Goal: Subscribe to service/newsletter

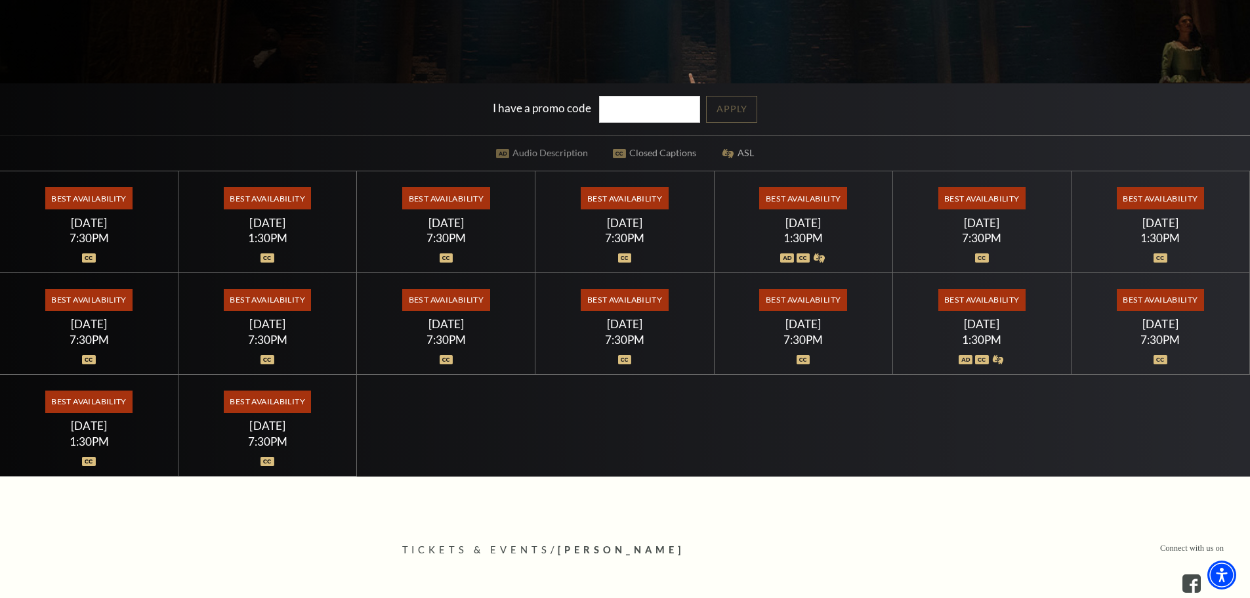
scroll to position [394, 0]
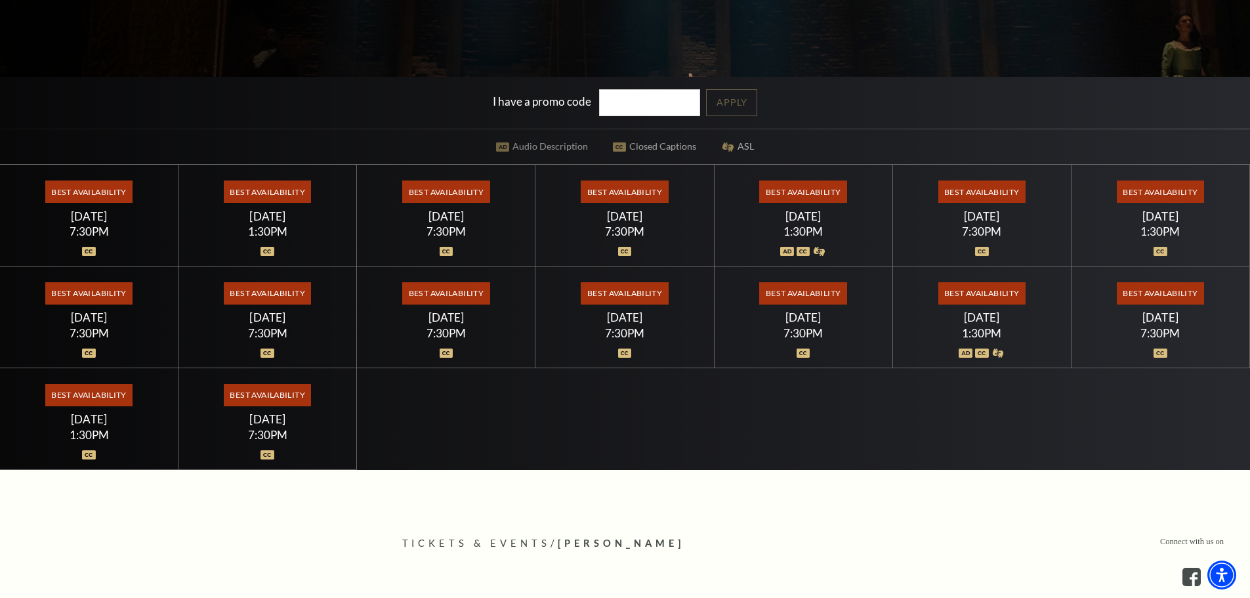
click at [610, 188] on span "Best Availability" at bounding box center [624, 192] width 87 height 22
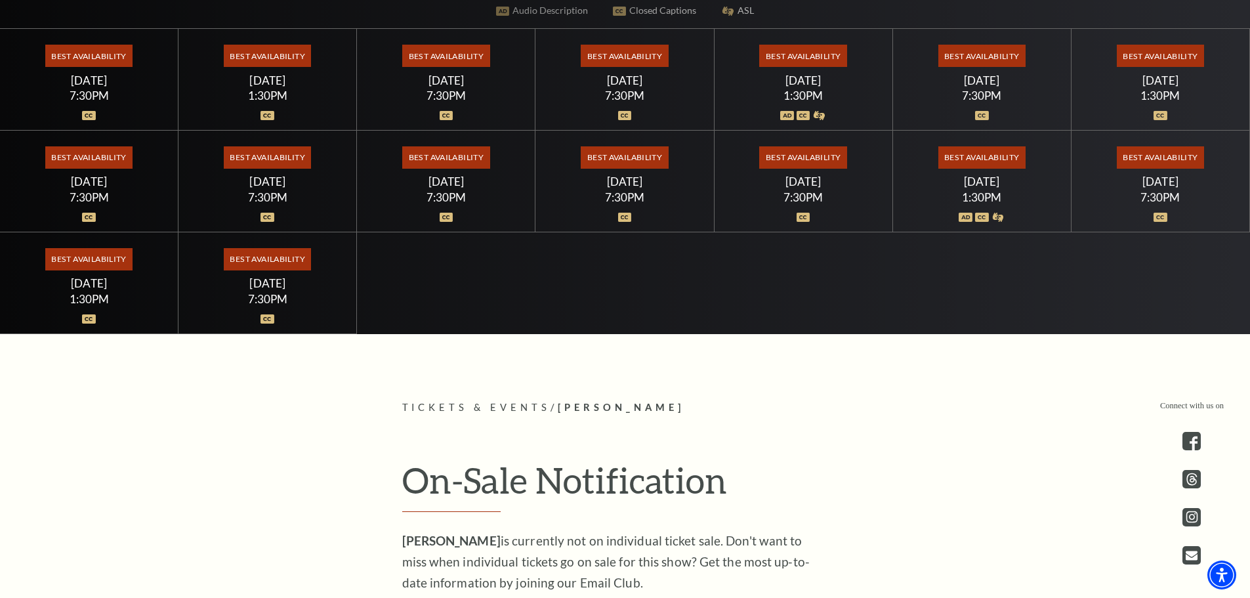
scroll to position [853, 0]
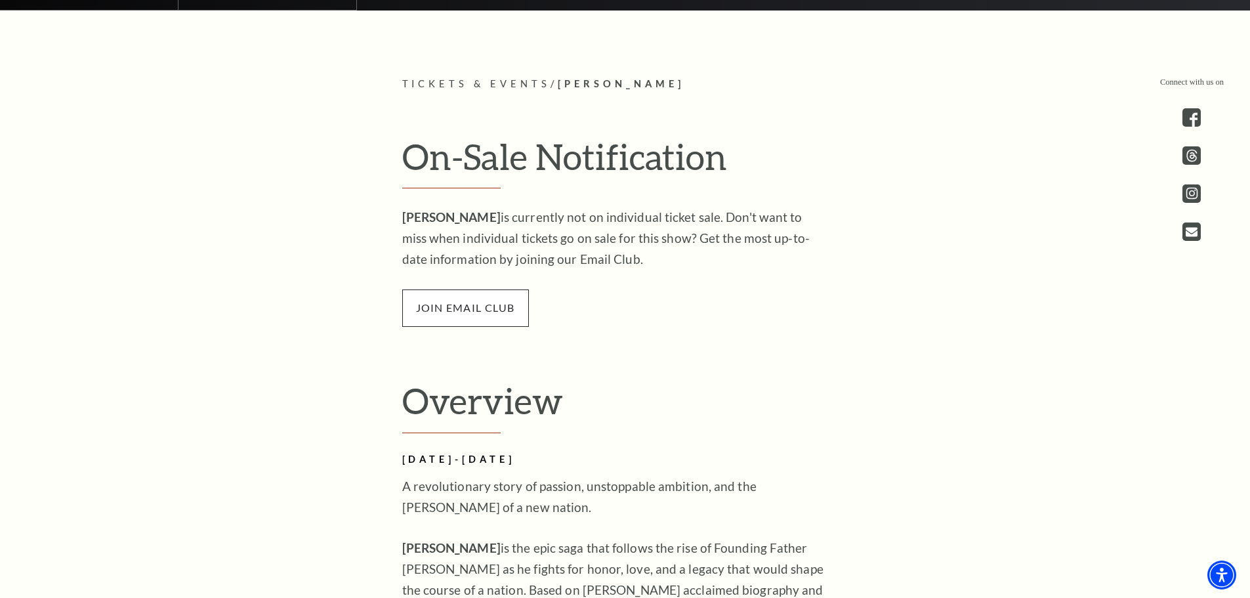
click at [476, 303] on span "join email club" at bounding box center [465, 307] width 127 height 37
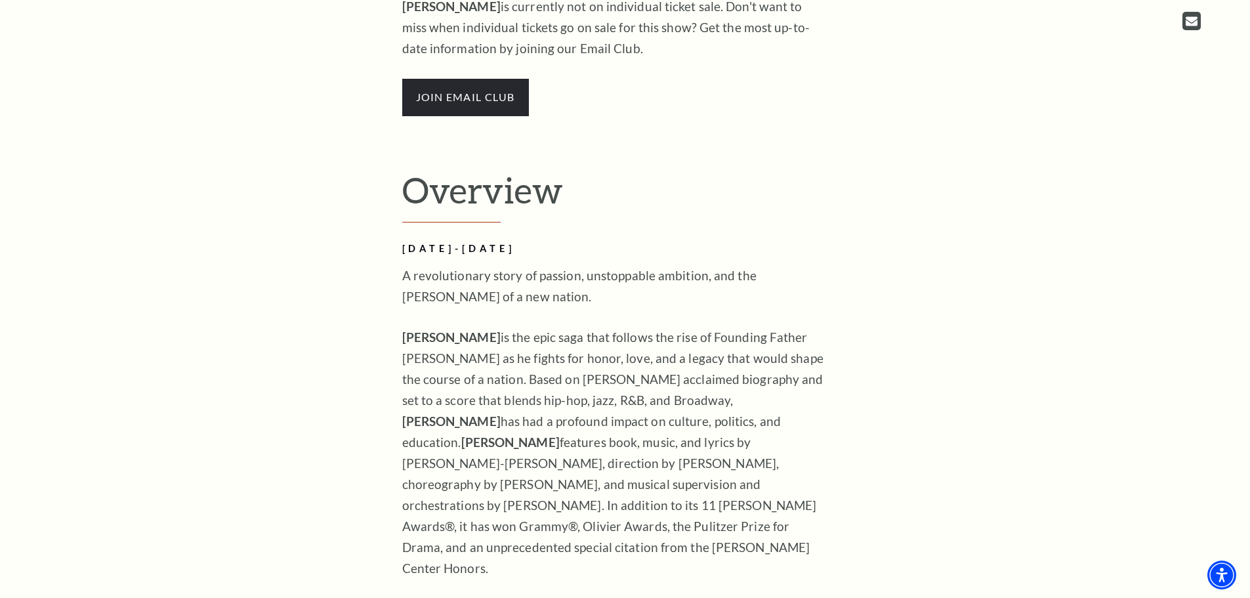
scroll to position [1116, 0]
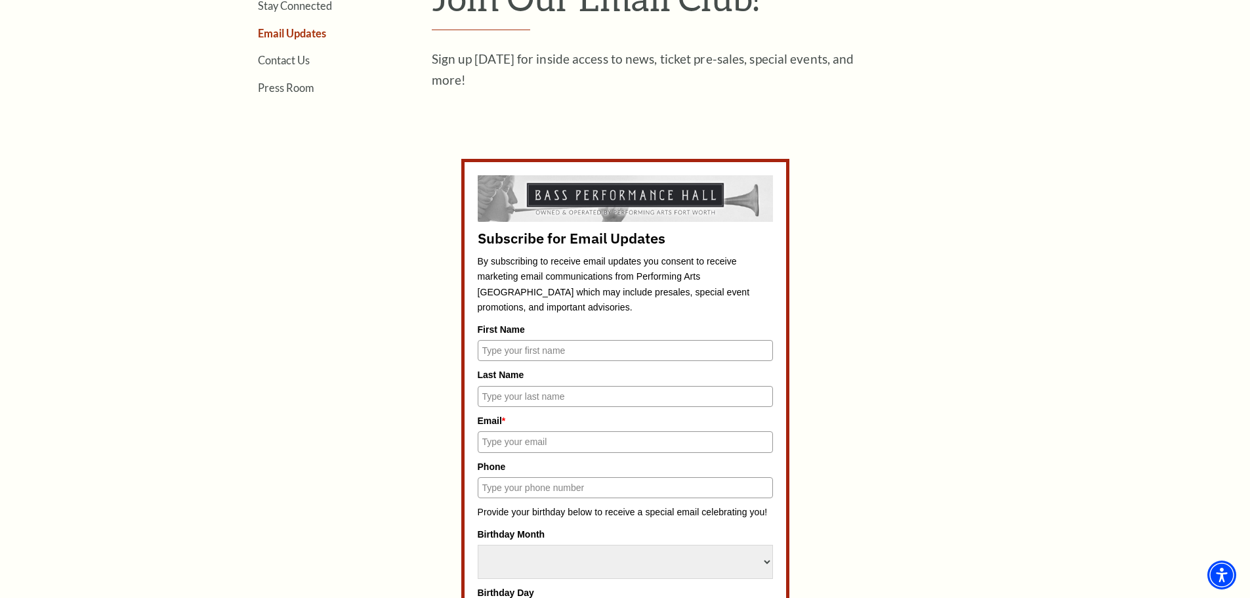
scroll to position [525, 0]
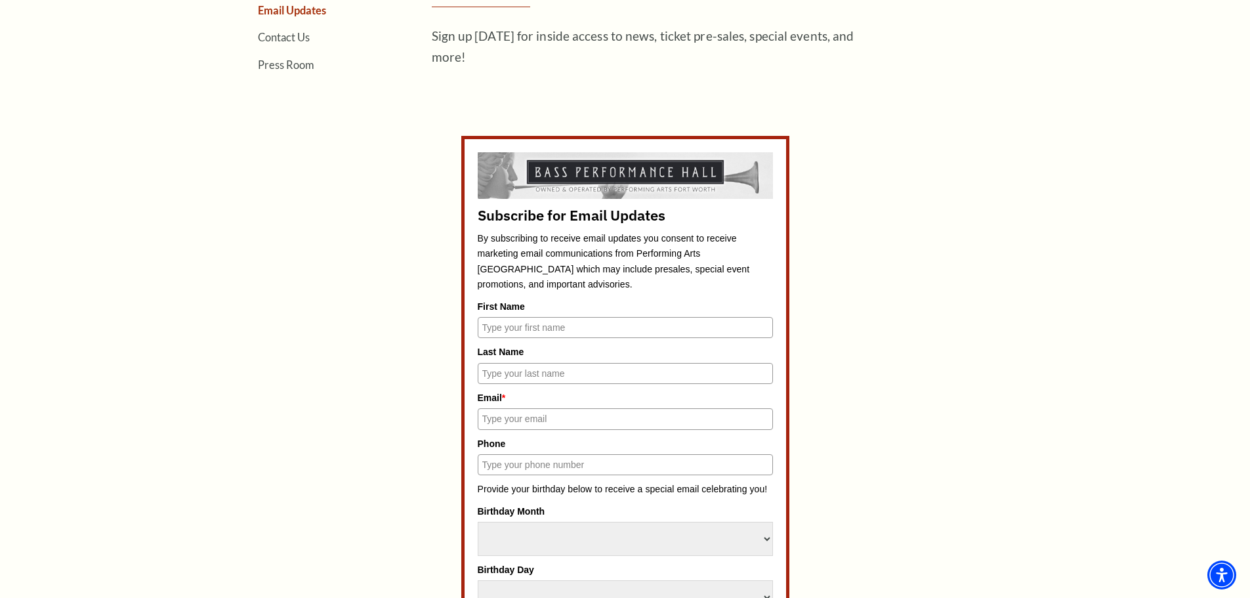
click at [551, 323] on input "First Name" at bounding box center [625, 327] width 295 height 21
type input "Melanie"
click at [575, 368] on input "Last Name" at bounding box center [625, 373] width 295 height 21
type input "Bobbitt"
click at [569, 420] on input "Email *" at bounding box center [625, 418] width 295 height 21
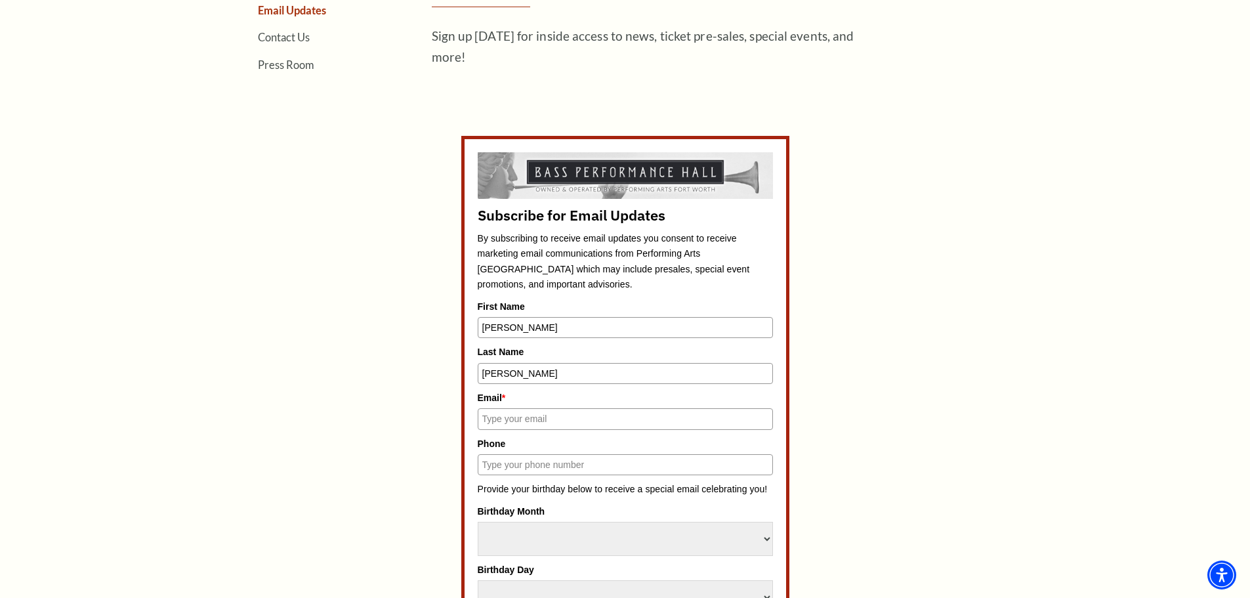
type input "melanie.bobbitt@gmail.com"
click at [590, 459] on input "Phone" at bounding box center [625, 464] width 295 height 21
type input "(318) 455-3250"
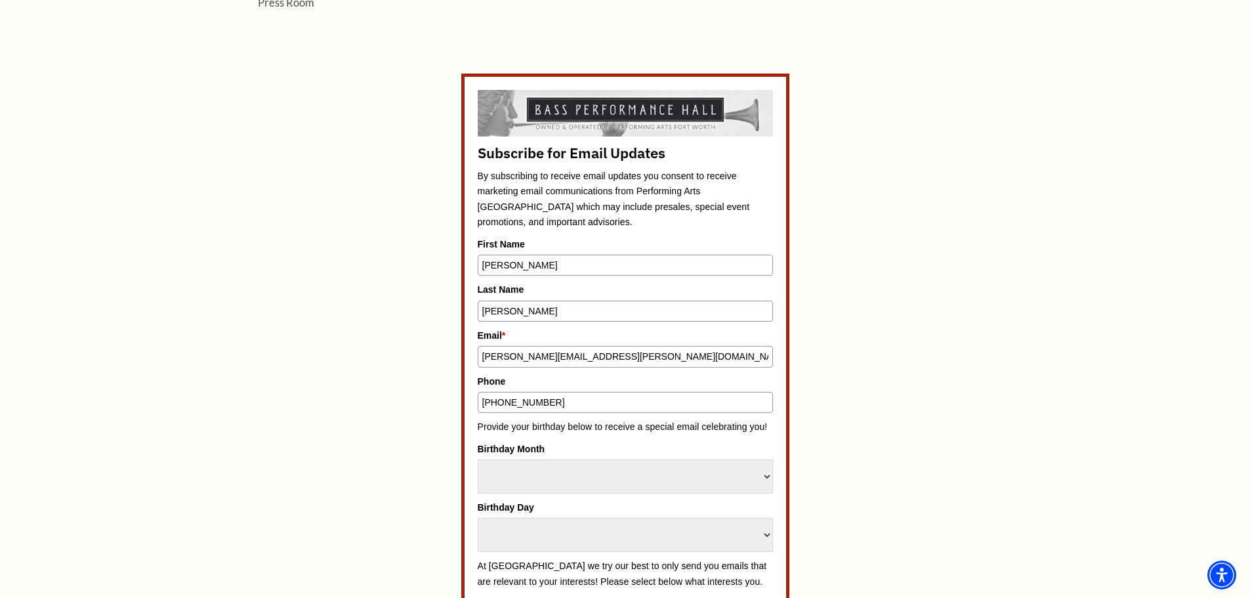
scroll to position [656, 0]
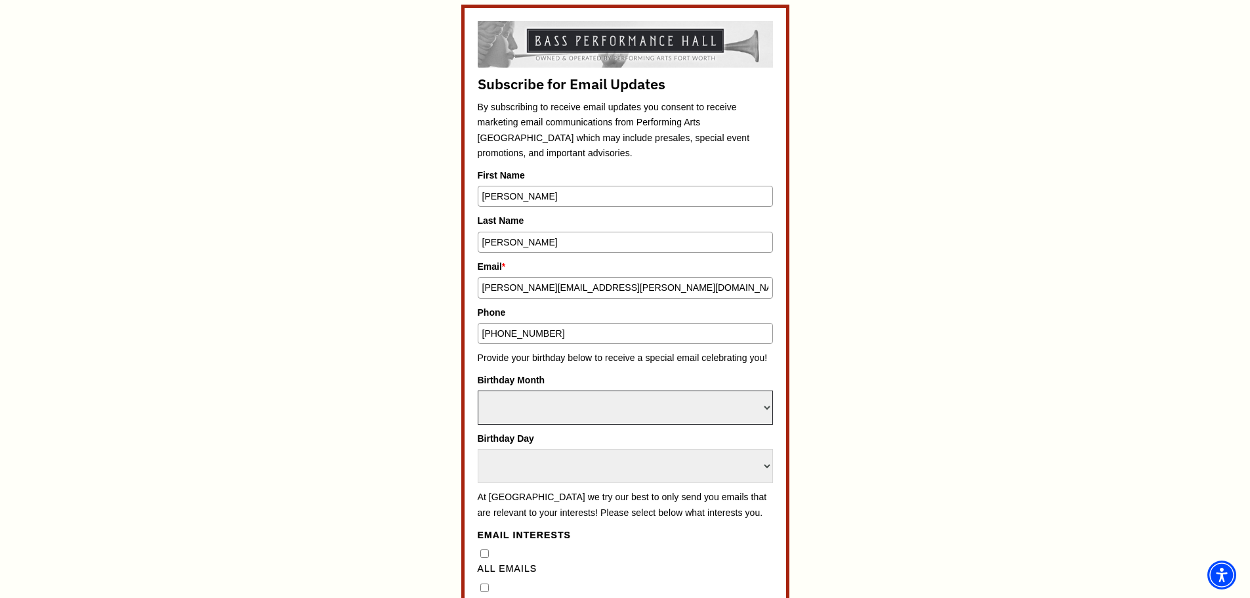
click at [559, 399] on select "Select Month January February March April May June July August September Octobe…" at bounding box center [625, 408] width 295 height 34
select select "December"
click at [478, 391] on select "Select Month January February March April May June July August September Octobe…" at bounding box center [625, 408] width 295 height 34
click at [520, 460] on select "Select Day 1 2 3 4 5 6 7 8 9 10 11 12 13 14 15 16 17 18 19 20 21 22 23 24" at bounding box center [625, 466] width 295 height 34
select select "9"
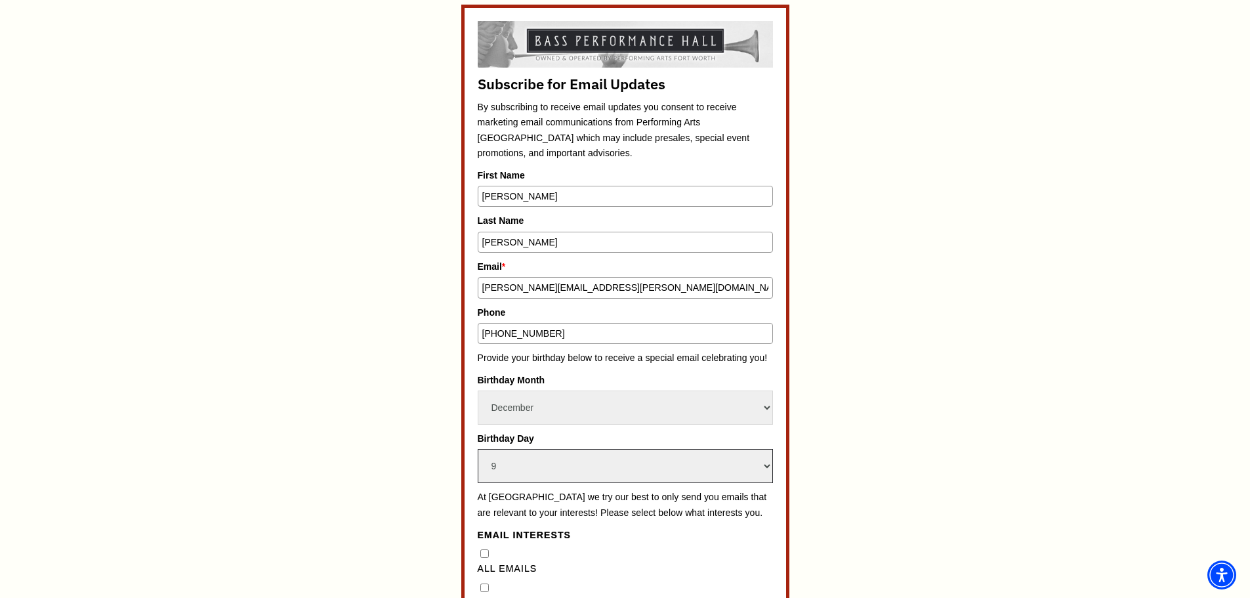
click at [478, 449] on select "Select Day 1 2 3 4 5 6 7 8 9 10 11 12 13 14 15 16 17 18 19 20 21 22 23 24" at bounding box center [625, 466] width 295 height 34
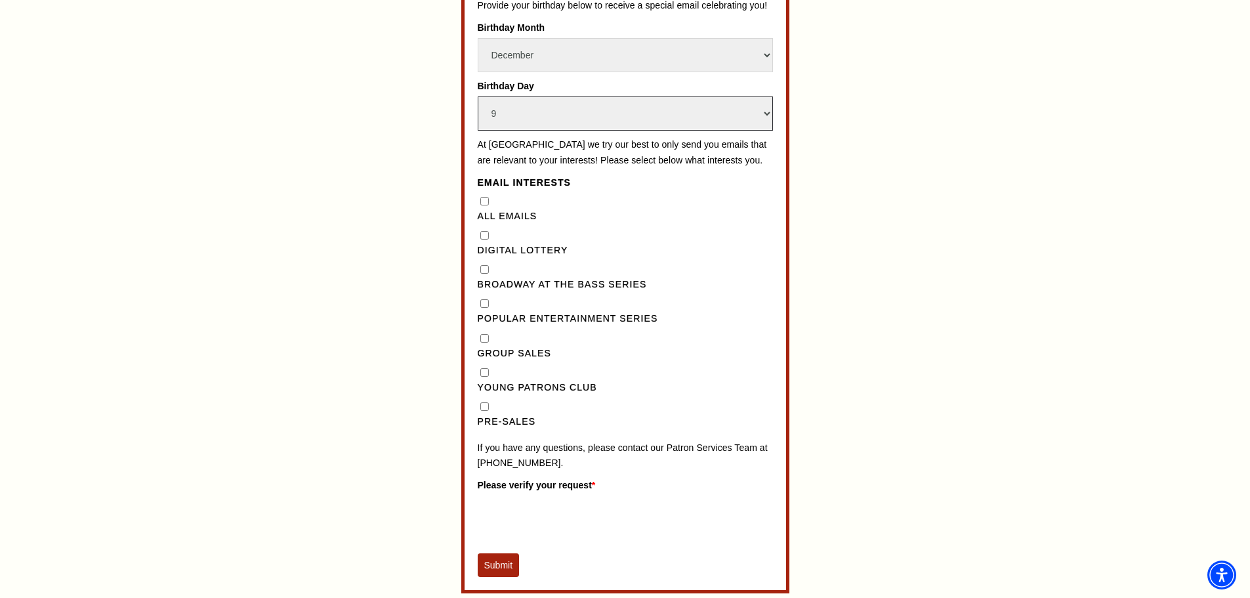
scroll to position [1116, 0]
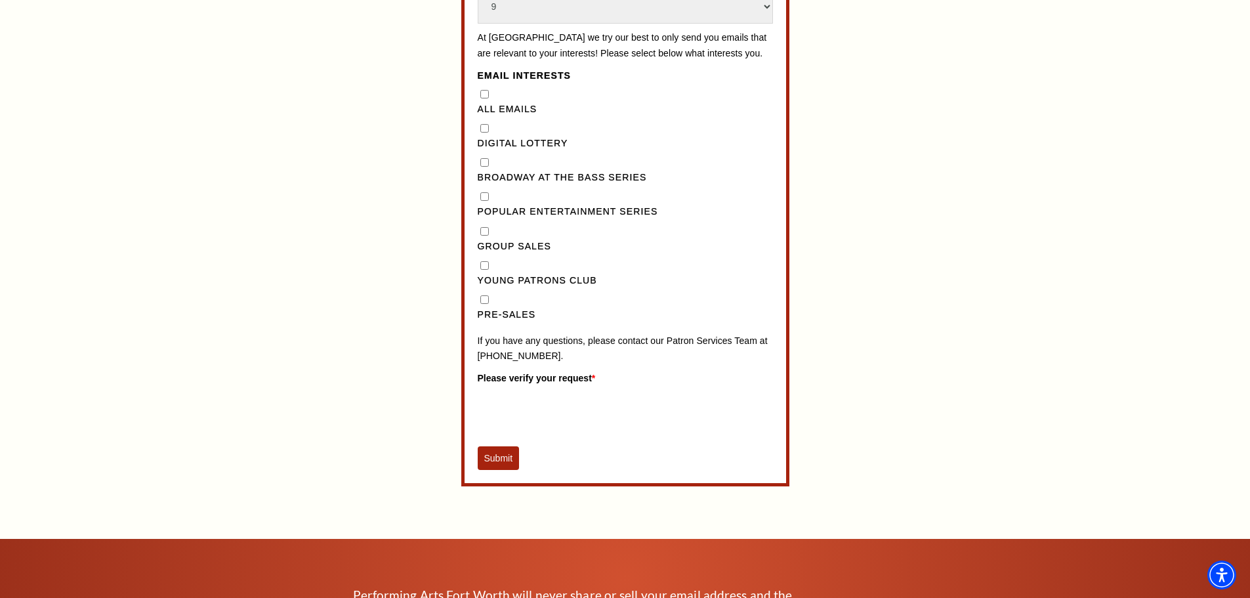
click at [487, 115] on div "All Emails" at bounding box center [625, 102] width 295 height 30
click at [485, 98] on Emails"] "All Emails" at bounding box center [484, 94] width 9 height 9
checkbox Emails"] "true"
click at [500, 461] on div "Subscribe for Email Updates By subscribing to receive email updates you consent…" at bounding box center [625, 16] width 295 height 908
click at [502, 470] on button "Submit" at bounding box center [499, 458] width 42 height 24
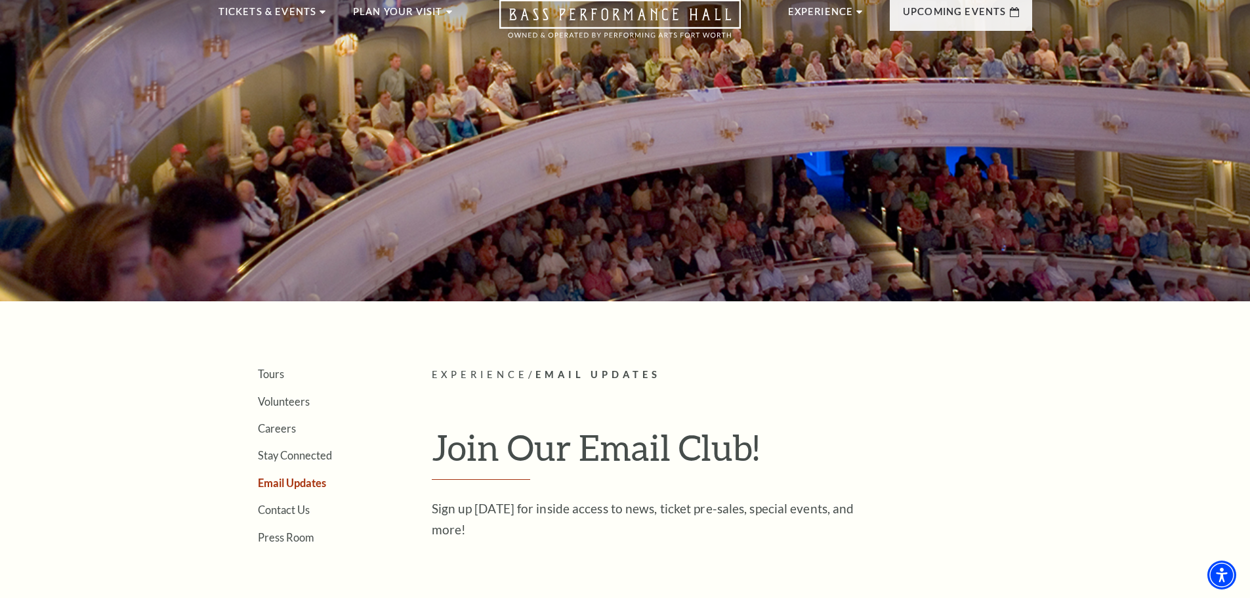
scroll to position [0, 0]
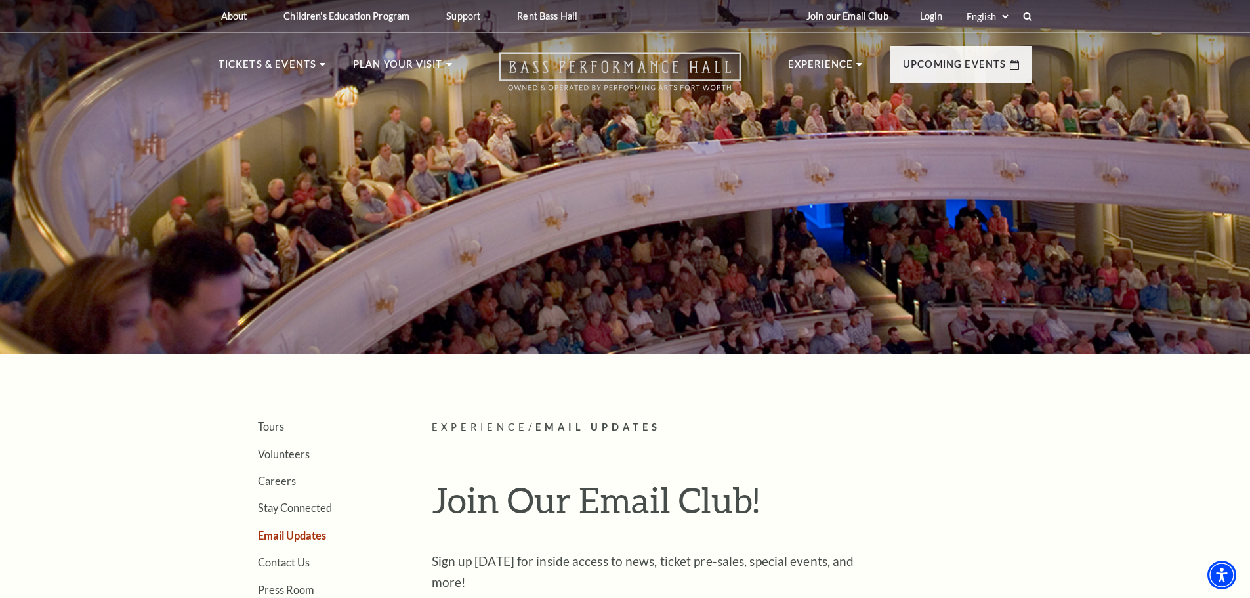
click at [645, 69] on icon "Open this option" at bounding box center [621, 71] width 242 height 39
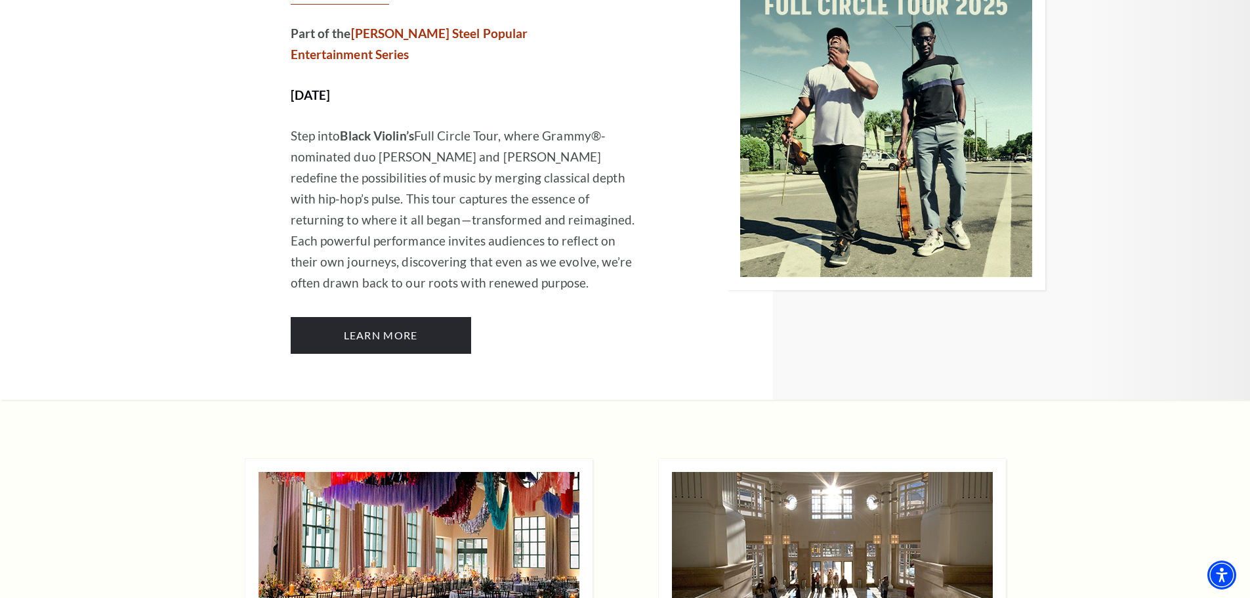
scroll to position [3348, 0]
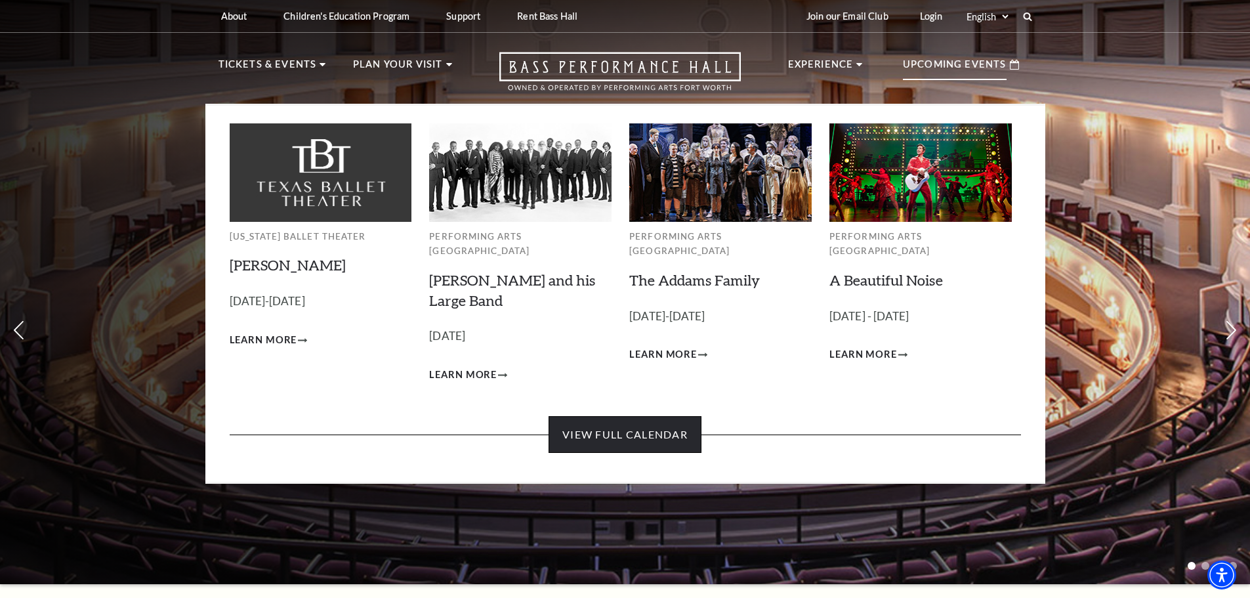
click at [630, 416] on link "View Full Calendar" at bounding box center [625, 434] width 153 height 37
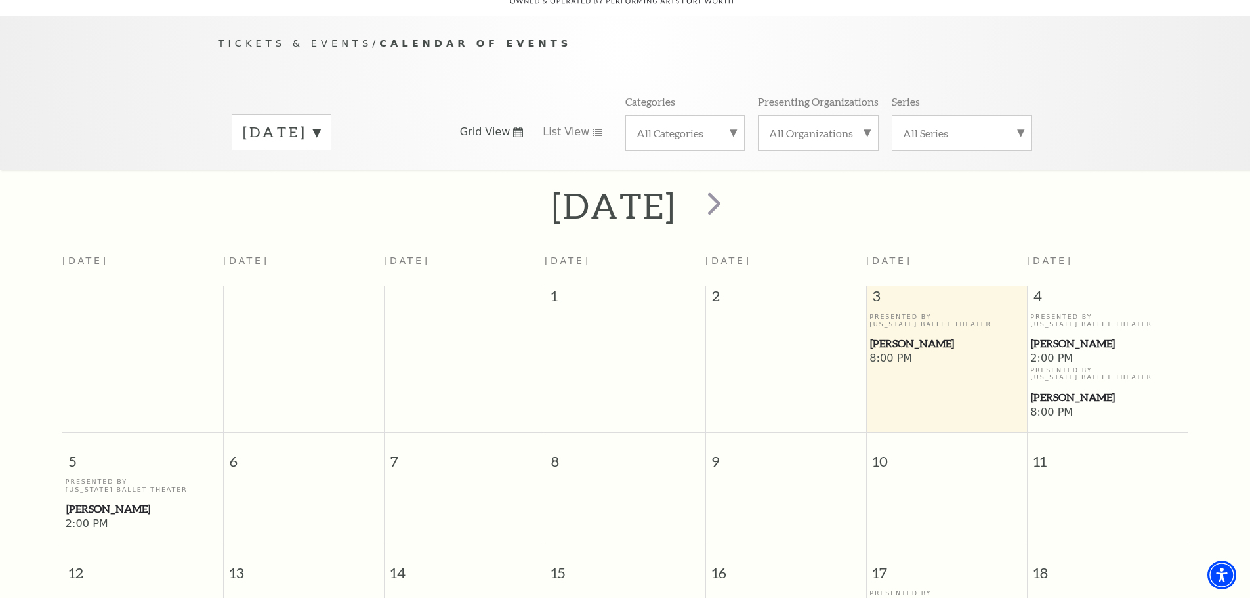
scroll to position [116, 0]
click at [733, 191] on span "next" at bounding box center [714, 203] width 37 height 37
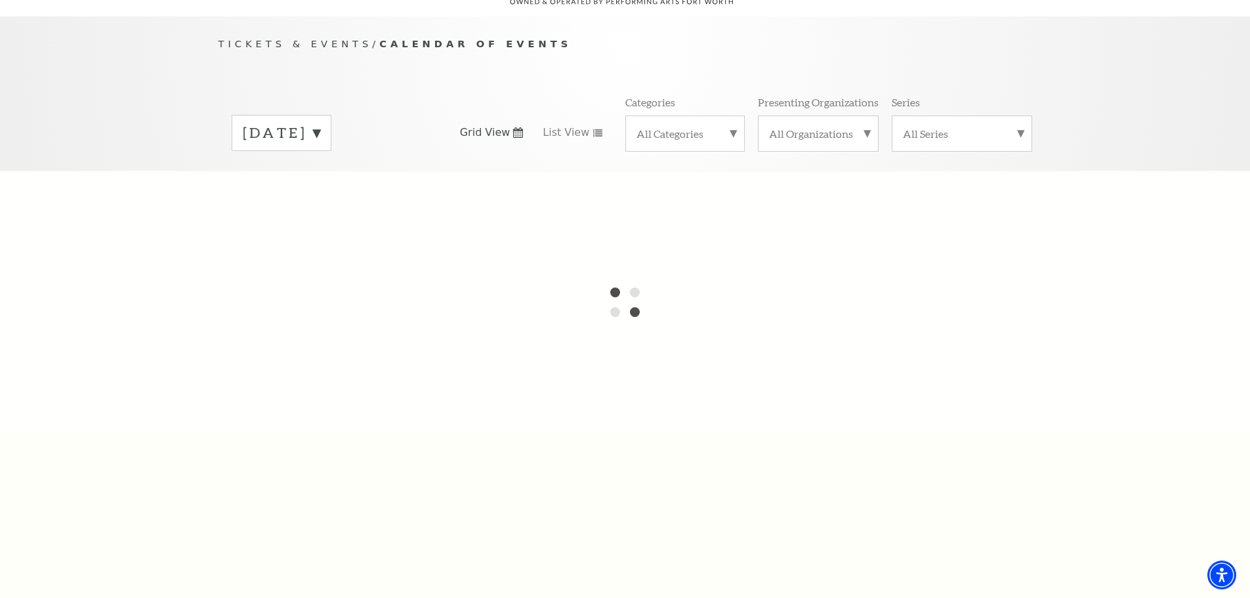
click at [769, 191] on div at bounding box center [625, 302] width 1250 height 263
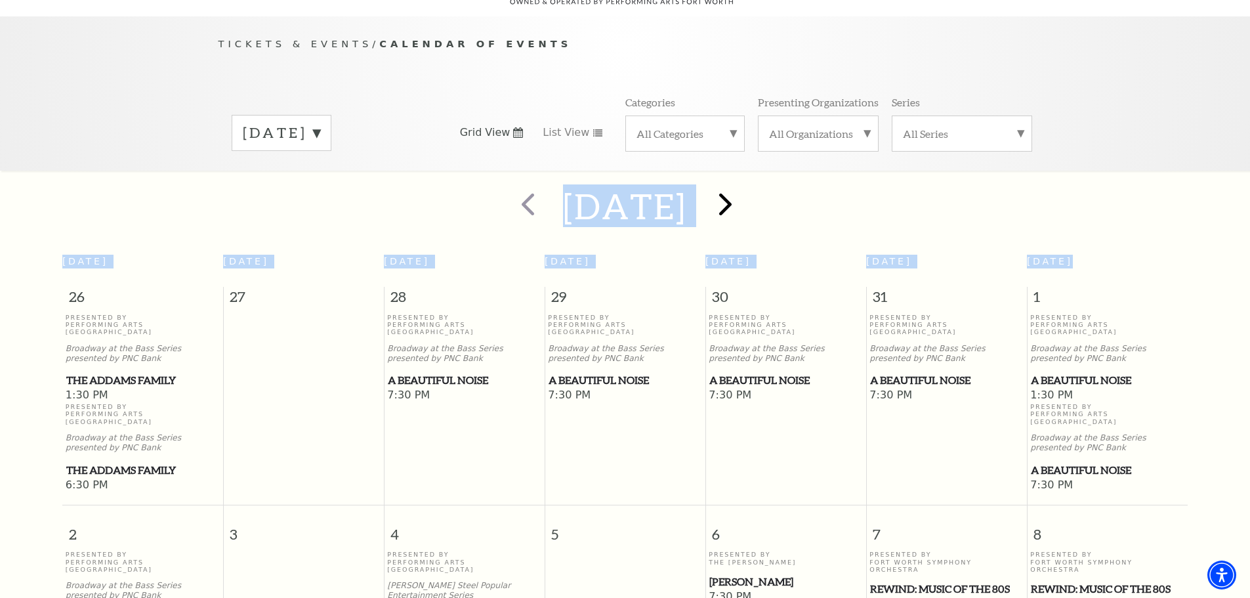
click at [760, 191] on div at bounding box center [723, 206] width 73 height 47
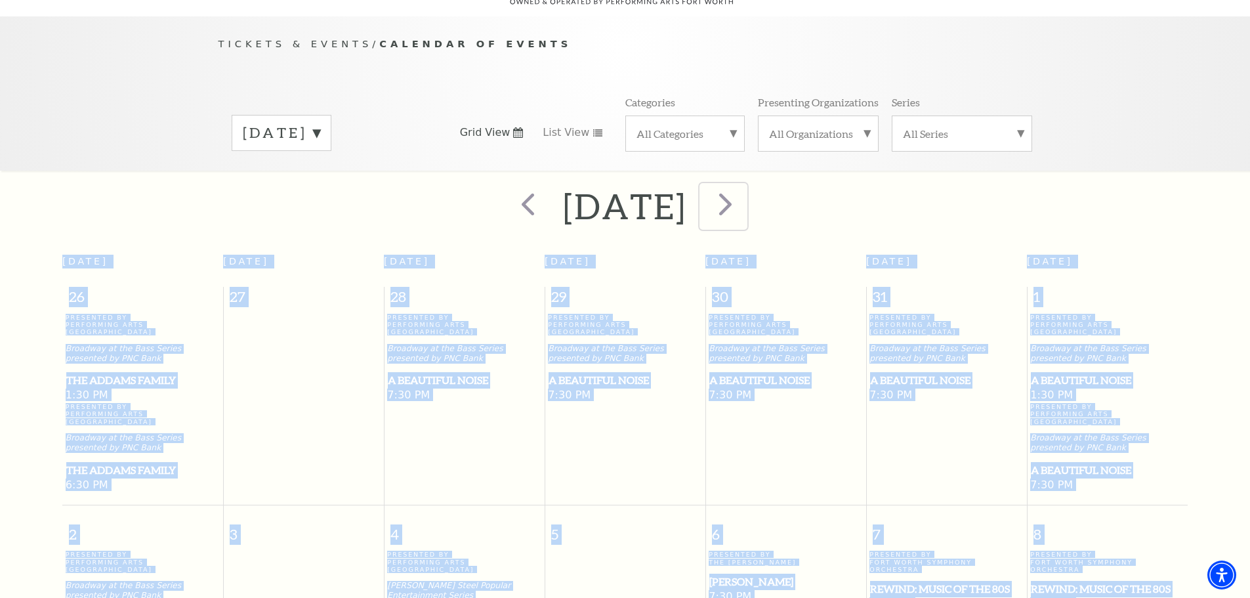
click at [744, 192] on span "next" at bounding box center [725, 203] width 37 height 37
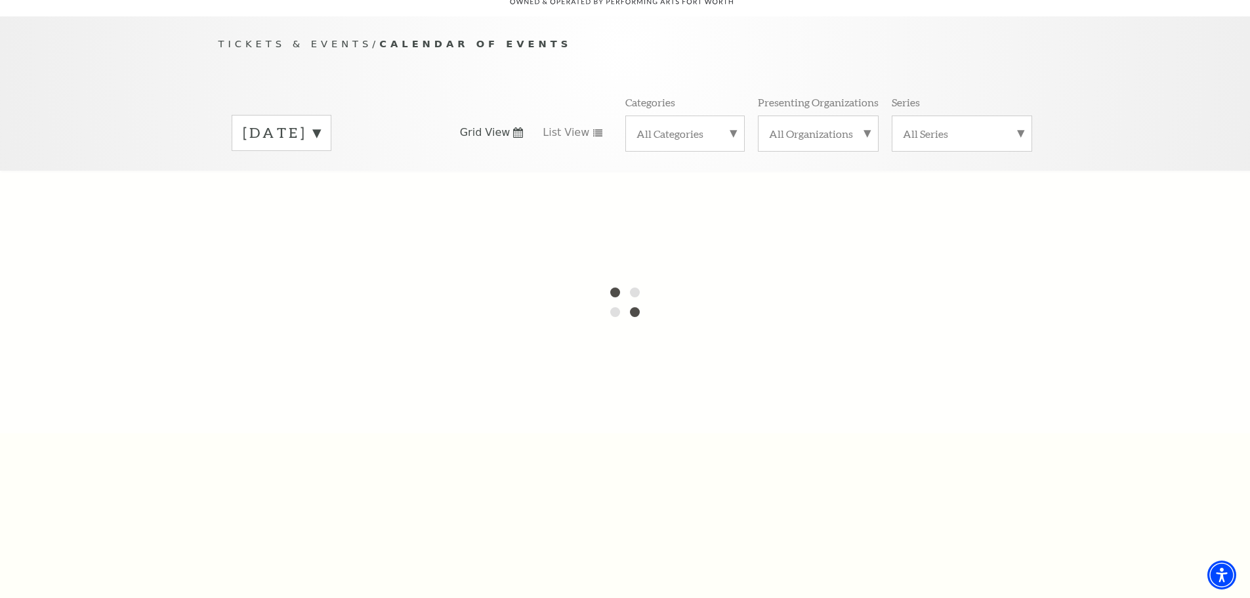
click at [331, 131] on div "November 2025" at bounding box center [282, 133] width 100 height 36
click at [303, 364] on div at bounding box center [625, 302] width 1250 height 263
click at [307, 365] on div at bounding box center [625, 302] width 1250 height 263
click at [310, 372] on div at bounding box center [625, 302] width 1250 height 263
click at [311, 369] on div at bounding box center [625, 302] width 1250 height 263
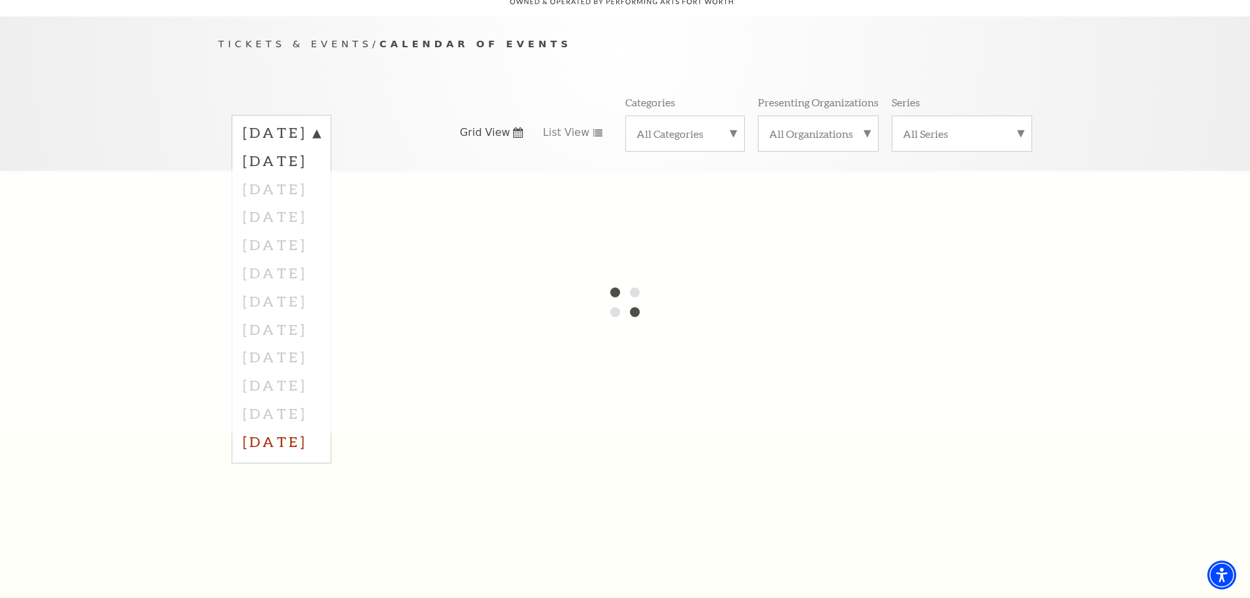
click at [316, 427] on label "September 2026" at bounding box center [281, 441] width 77 height 28
click at [320, 123] on label "November 2025" at bounding box center [281, 133] width 77 height 20
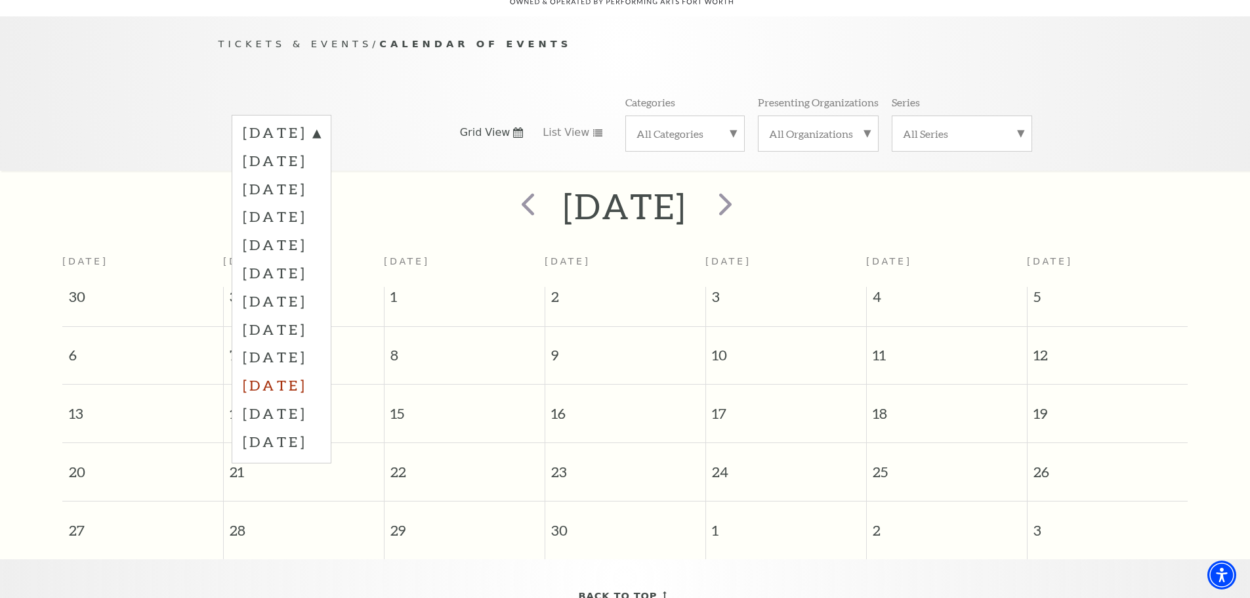
click at [303, 371] on label "July 2026" at bounding box center [281, 385] width 77 height 28
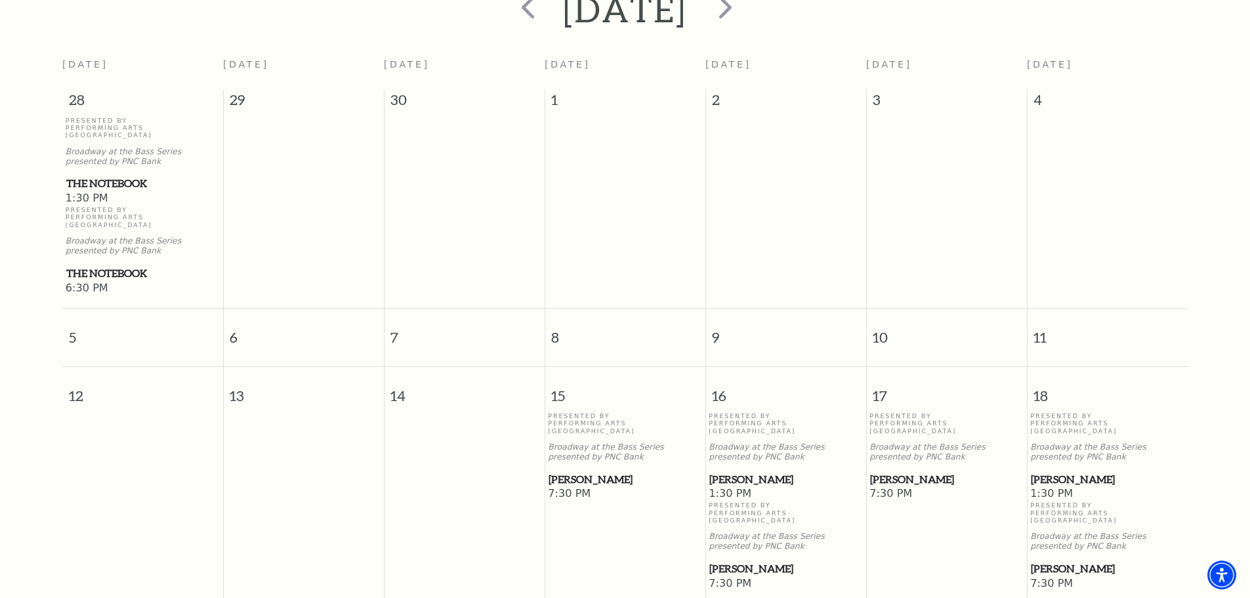
scroll to position [379, 0]
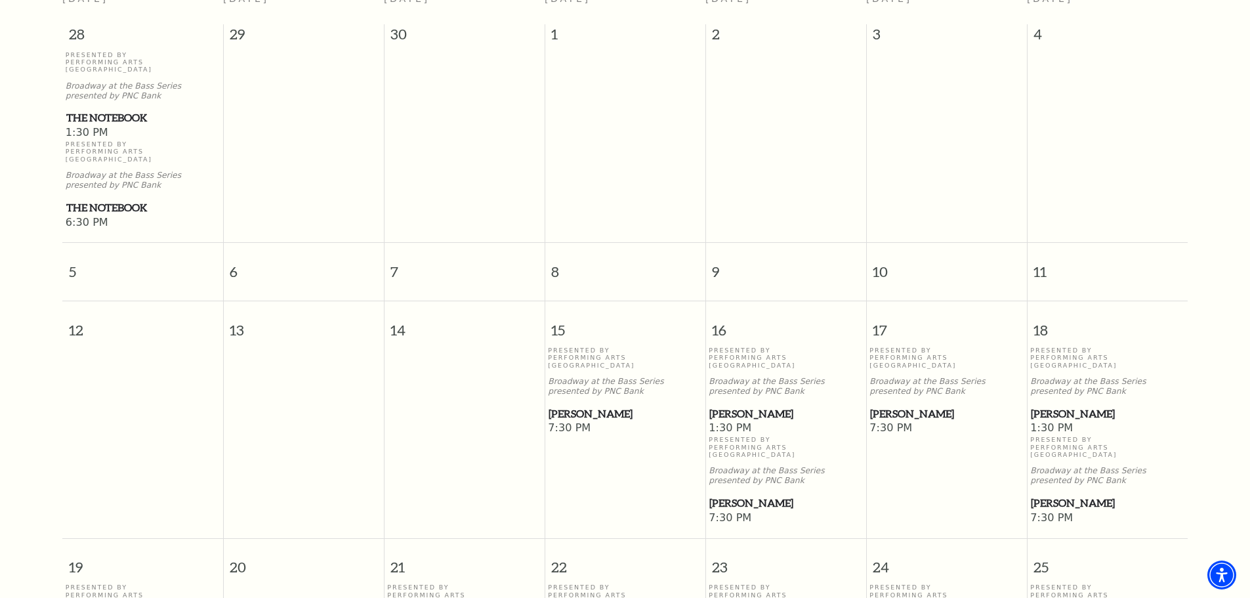
click at [1065, 495] on span "[PERSON_NAME]" at bounding box center [1107, 503] width 153 height 16
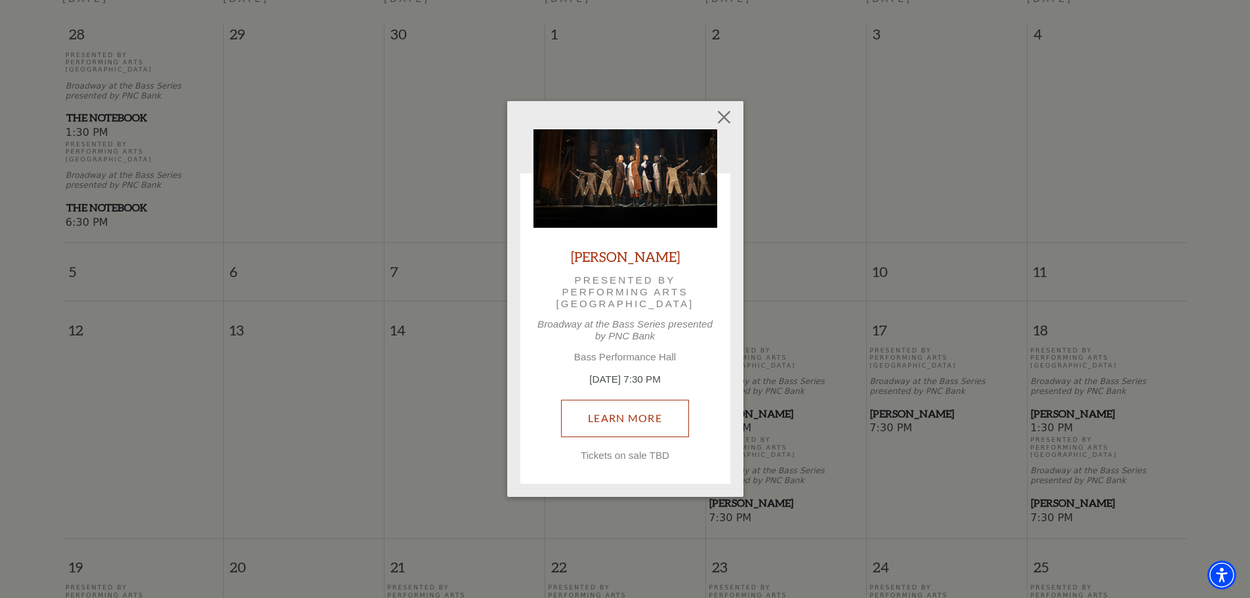
click at [639, 417] on link "Learn More" at bounding box center [625, 418] width 128 height 37
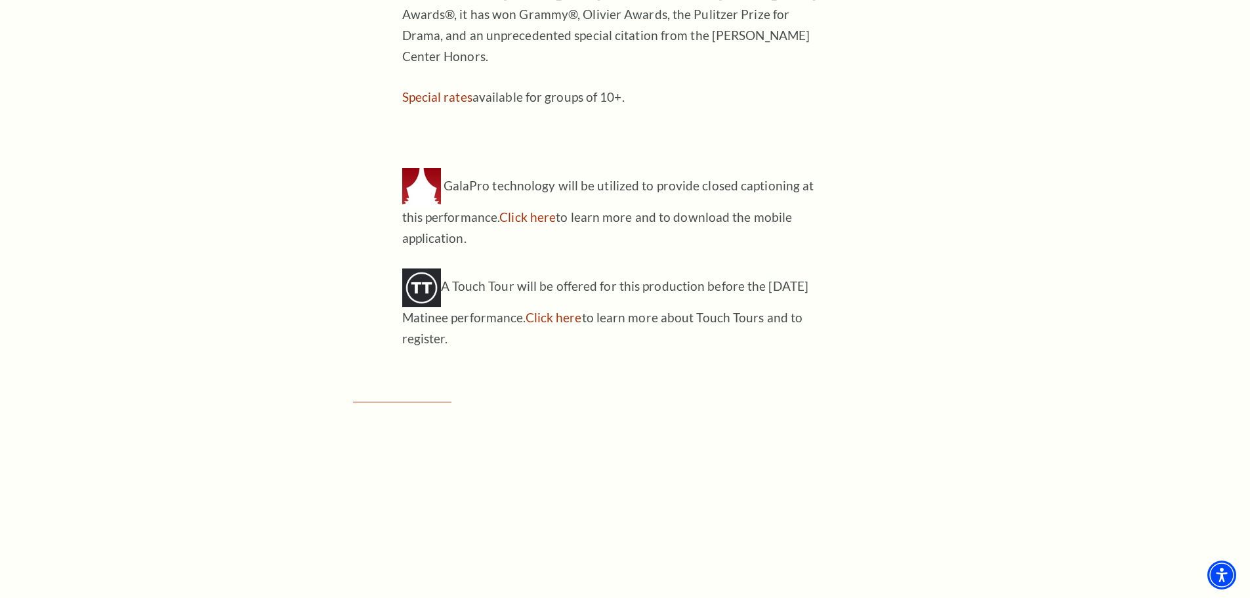
scroll to position [1707, 0]
